Goal: Task Accomplishment & Management: Use online tool/utility

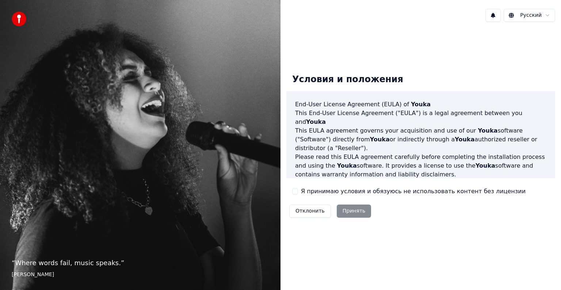
click at [295, 192] on button "Я принимаю условия и обязуюсь не использовать контент без лицензии" at bounding box center [295, 191] width 6 height 6
click at [351, 215] on button "Принять" at bounding box center [353, 210] width 35 height 13
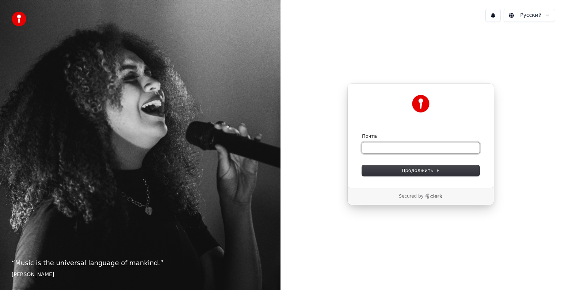
click at [374, 146] on input "Почта" at bounding box center [421, 147] width 118 height 11
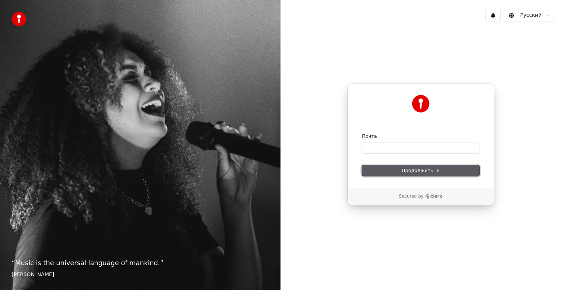
click at [423, 170] on span "Продолжить" at bounding box center [420, 170] width 38 height 7
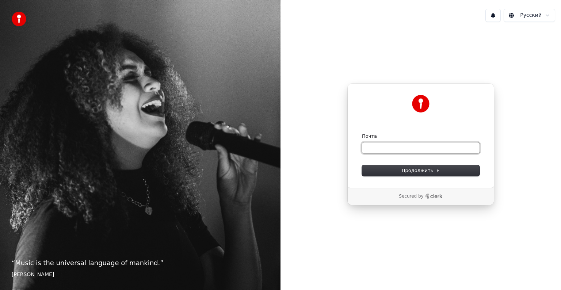
click at [388, 151] on input "Почта" at bounding box center [421, 147] width 118 height 11
click at [383, 150] on input "Почта" at bounding box center [421, 147] width 118 height 11
click at [376, 147] on input "Почта" at bounding box center [421, 147] width 118 height 11
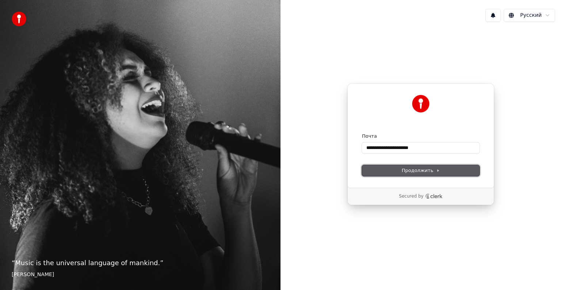
click at [424, 172] on span "Продолжить" at bounding box center [420, 170] width 38 height 7
type input "**********"
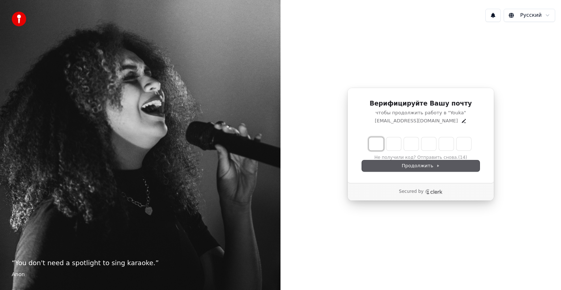
type input "*"
type input "**"
type input "*"
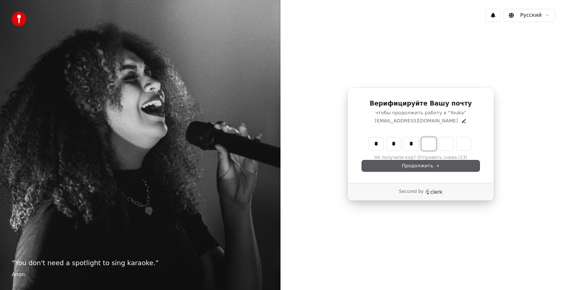
type input "***"
type input "*"
type input "****"
type input "*"
type input "******"
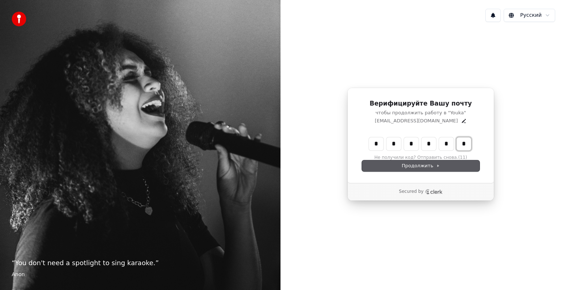
type input "*"
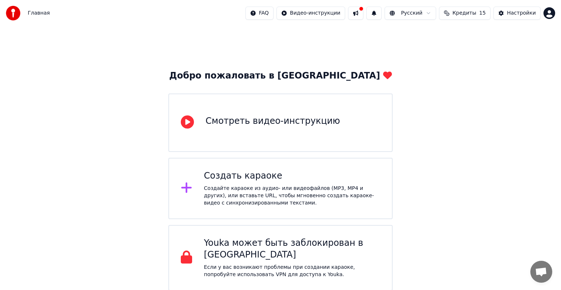
click at [206, 192] on div "Создайте караоке из аудио- или видеофайлов (MP3, MP4 и других), или вставьте UR…" at bounding box center [292, 196] width 176 height 22
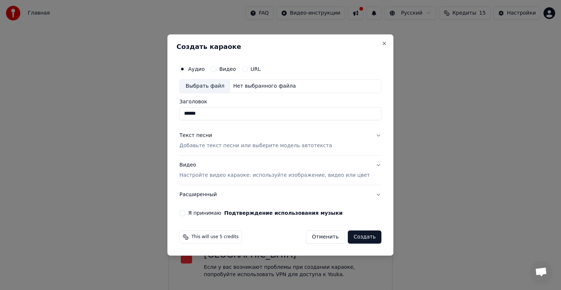
type input "******"
click at [356, 236] on button "Создать" at bounding box center [364, 236] width 34 height 13
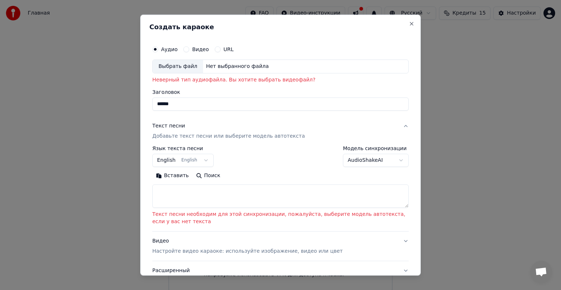
click at [196, 158] on button "English English" at bounding box center [182, 160] width 61 height 13
click at [165, 159] on body "Главная FAQ Видео-инструкции Русский Кредиты 15 Настройки Добро пожаловать в Yo…" at bounding box center [280, 145] width 561 height 290
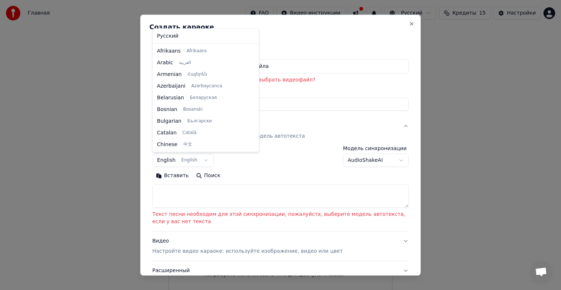
click at [196, 161] on body "Главная FAQ Видео-инструкции Русский Кредиты 15 Настройки Добро пожаловать в Yo…" at bounding box center [280, 145] width 561 height 290
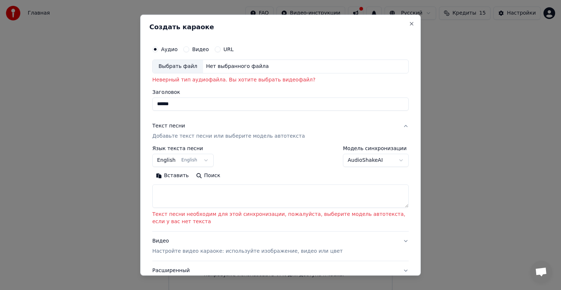
click at [196, 161] on body "Главная FAQ Видео-инструкции Русский Кредиты 15 Настройки Добро пожаловать в Yo…" at bounding box center [280, 145] width 561 height 290
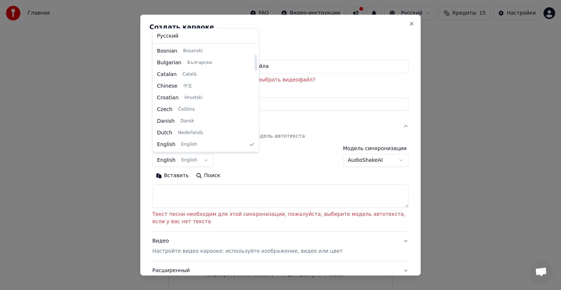
select select "**"
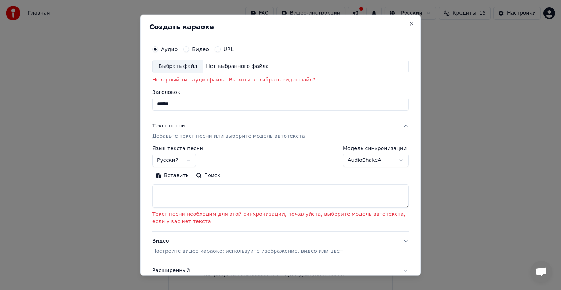
click at [233, 154] on div "**********" at bounding box center [280, 156] width 256 height 21
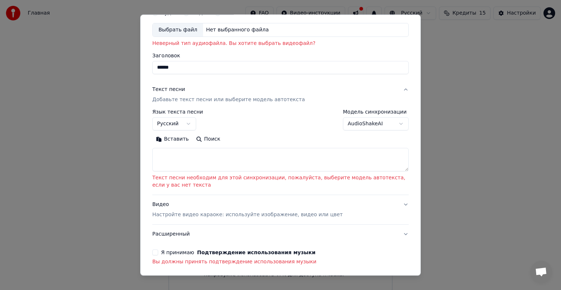
click at [196, 159] on textarea at bounding box center [280, 159] width 256 height 23
select select
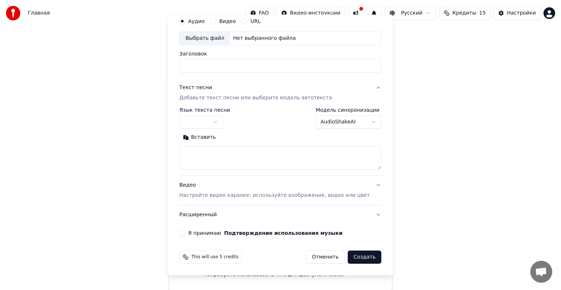
scroll to position [28, 0]
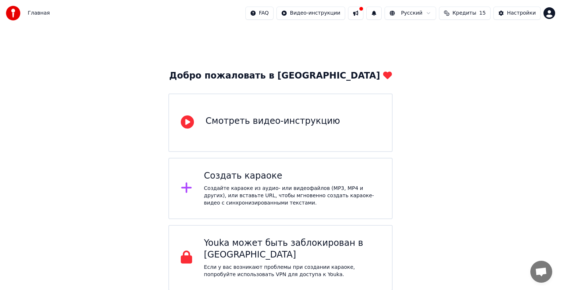
click at [239, 183] on div "Создать караоке Создайте караоке из аудио- или видеофайлов (MP3, MP4 и других),…" at bounding box center [292, 188] width 176 height 36
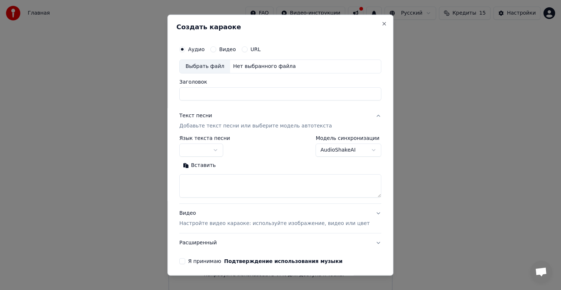
click at [222, 150] on body "Главная FAQ Видео-инструкции Русский Кредиты 15 Настройки Добро пожаловать в Yo…" at bounding box center [280, 145] width 561 height 290
paste textarea "**********"
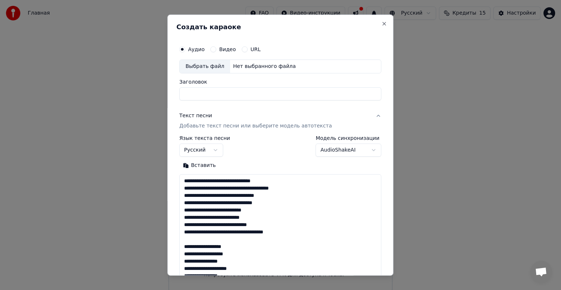
scroll to position [447, 0]
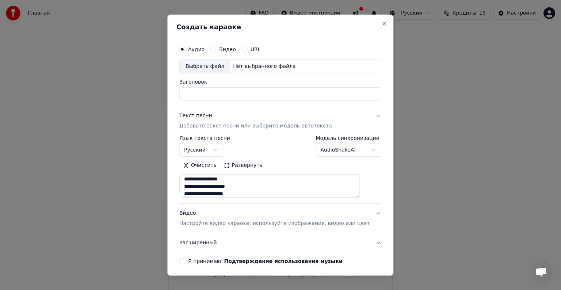
type textarea "**********"
click at [359, 151] on body "Главная FAQ Видео-инструкции Русский Кредиты 15 Настройки Добро пожаловать в Yo…" at bounding box center [280, 145] width 561 height 290
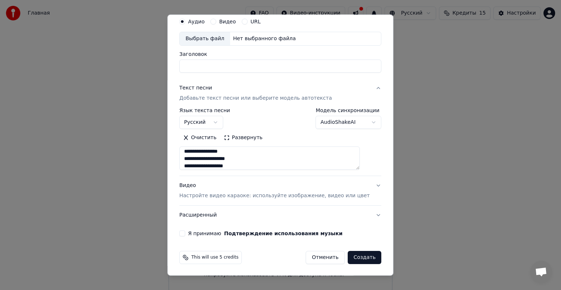
click at [195, 234] on div "Я принимаю Подтверждение использования музыки" at bounding box center [280, 233] width 202 height 6
click at [185, 232] on button "Я принимаю Подтверждение использования музыки" at bounding box center [182, 233] width 6 height 6
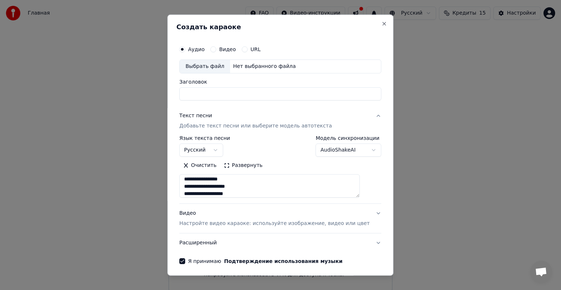
click at [213, 66] on div "Выбрать файл" at bounding box center [205, 66] width 50 height 13
type input "**********"
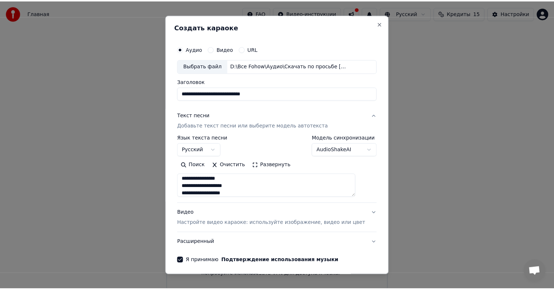
scroll to position [28, 0]
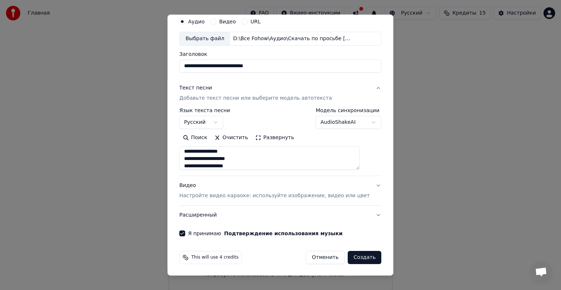
click at [354, 257] on button "Создать" at bounding box center [364, 257] width 34 height 13
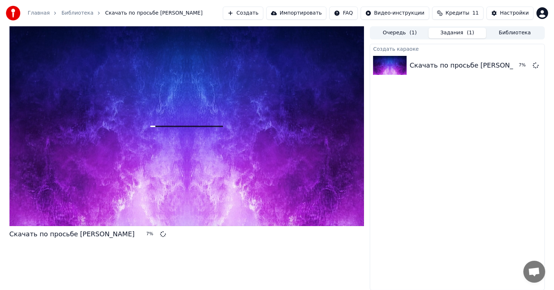
click at [63, 250] on div "Скачать по просьбе [PERSON_NAME] 7 %" at bounding box center [186, 158] width 355 height 264
click at [63, 262] on div "Скачать по просьбе [PERSON_NAME]" at bounding box center [186, 158] width 355 height 264
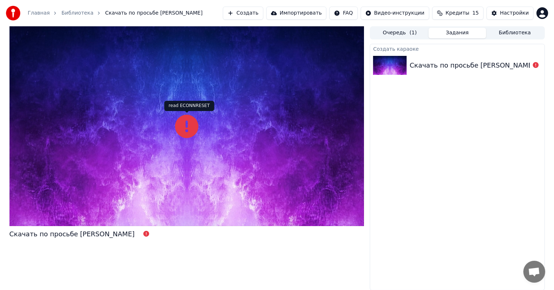
click at [187, 130] on icon at bounding box center [186, 126] width 23 height 23
click at [143, 233] on icon at bounding box center [146, 234] width 6 height 6
click at [203, 121] on div at bounding box center [186, 126] width 355 height 200
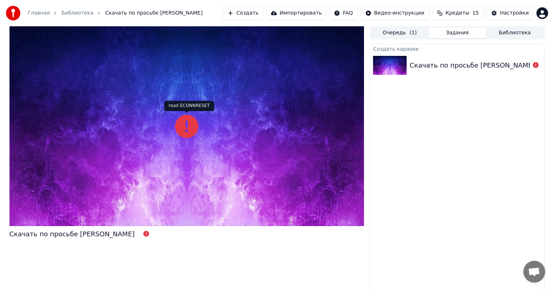
click at [210, 131] on div at bounding box center [186, 126] width 355 height 200
drag, startPoint x: 210, startPoint y: 131, endPoint x: 201, endPoint y: 138, distance: 11.2
click at [208, 131] on div at bounding box center [186, 126] width 355 height 200
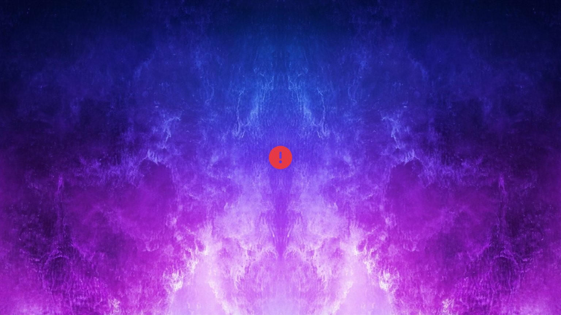
click at [186, 137] on div at bounding box center [280, 157] width 561 height 315
click at [245, 139] on div at bounding box center [280, 157] width 561 height 315
drag, startPoint x: 245, startPoint y: 139, endPoint x: 245, endPoint y: 131, distance: 8.4
click at [245, 139] on div at bounding box center [280, 157] width 561 height 315
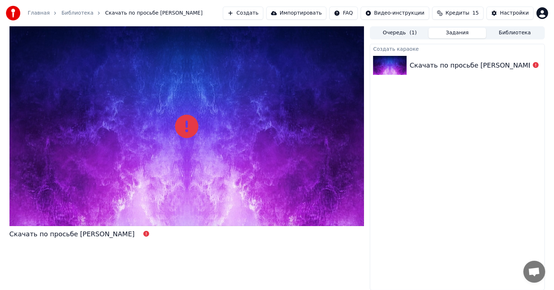
click at [360, 133] on div at bounding box center [186, 126] width 355 height 200
click at [537, 63] on icon at bounding box center [536, 65] width 6 height 6
click at [535, 67] on icon at bounding box center [536, 65] width 6 height 6
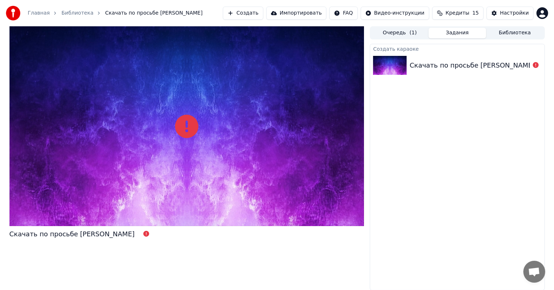
click at [535, 67] on icon at bounding box center [536, 65] width 6 height 6
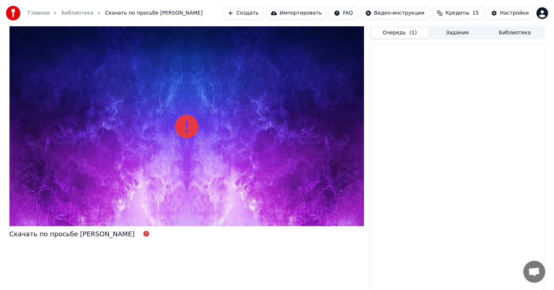
click at [399, 32] on button "Очередь ( 1 )" at bounding box center [400, 33] width 58 height 11
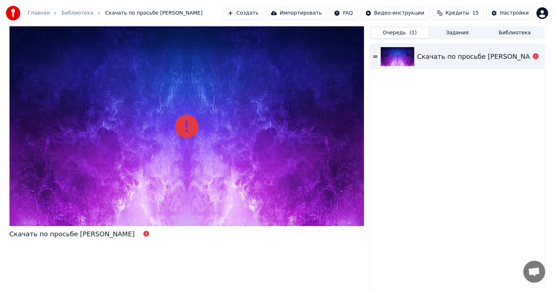
click at [376, 56] on icon at bounding box center [375, 56] width 4 height 2
click at [464, 59] on div "Скачать по просьбе [PERSON_NAME]" at bounding box center [480, 56] width 126 height 10
click at [143, 236] on icon at bounding box center [146, 234] width 6 height 6
click at [184, 127] on icon at bounding box center [186, 126] width 23 height 23
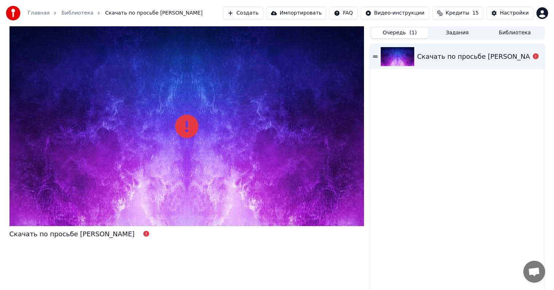
click at [184, 127] on icon at bounding box center [186, 126] width 23 height 23
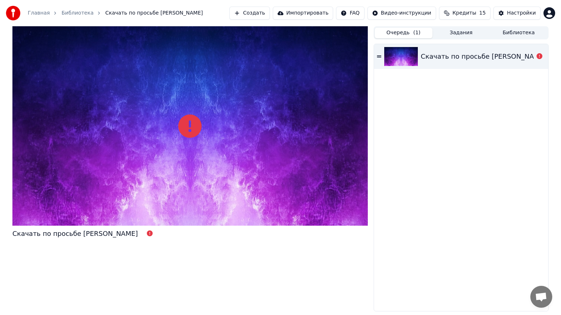
click at [205, 143] on div at bounding box center [189, 126] width 355 height 200
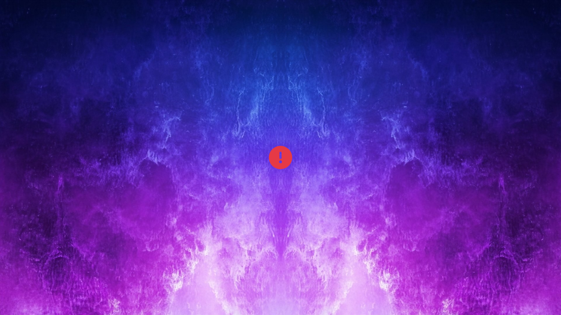
click at [205, 143] on div at bounding box center [280, 157] width 561 height 315
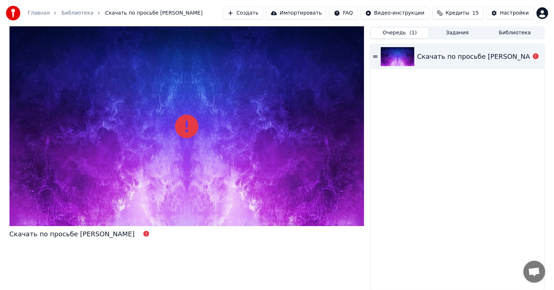
click at [455, 33] on button "Задания" at bounding box center [458, 33] width 58 height 11
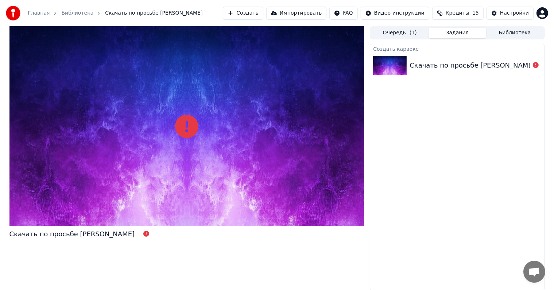
click at [400, 30] on button "Очередь ( 1 )" at bounding box center [400, 33] width 58 height 11
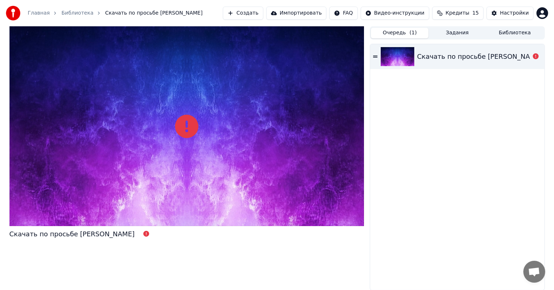
click at [515, 32] on button "Библиотека" at bounding box center [515, 33] width 58 height 11
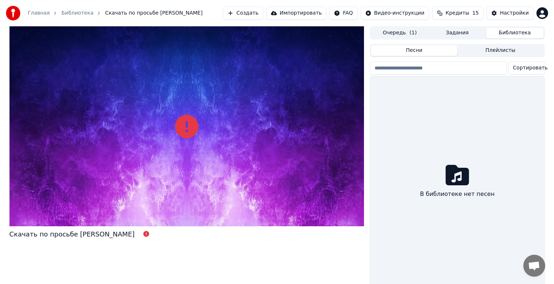
click at [385, 33] on button "Очередь ( 1 )" at bounding box center [400, 33] width 58 height 11
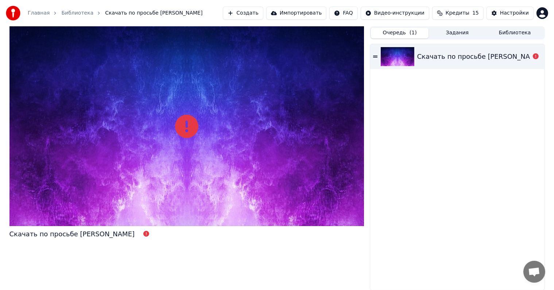
click at [259, 14] on button "Создать" at bounding box center [243, 13] width 40 height 13
